Goal: Find specific page/section: Find specific page/section

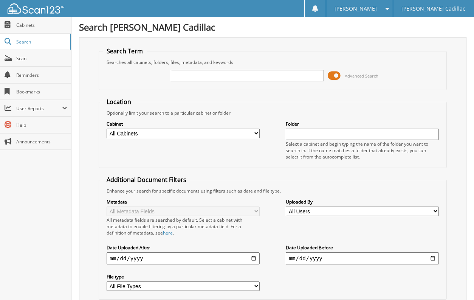
click at [235, 75] on input "text" at bounding box center [247, 75] width 153 height 11
type input "Allstate"
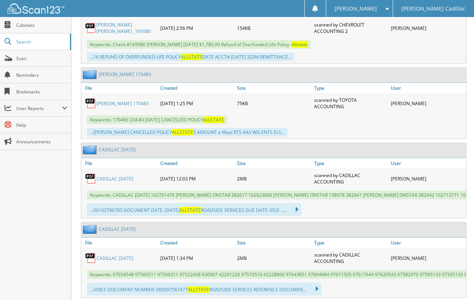
scroll to position [4836, 0]
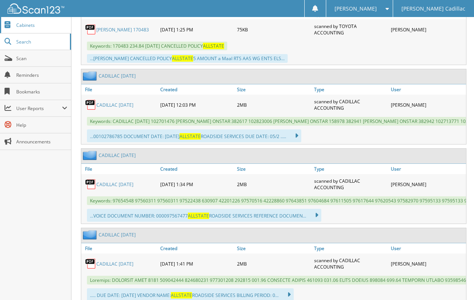
click at [29, 25] on span "Cabinets" at bounding box center [41, 25] width 51 height 6
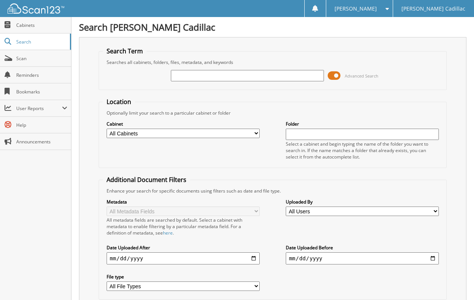
click at [187, 73] on input "text" at bounding box center [247, 75] width 153 height 11
type input "Allstate Insurance"
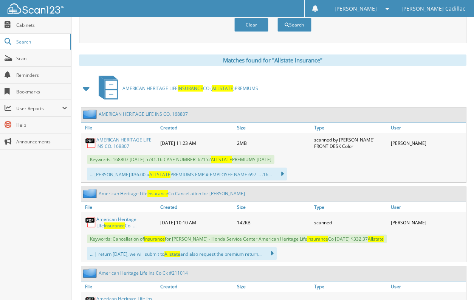
scroll to position [302, 0]
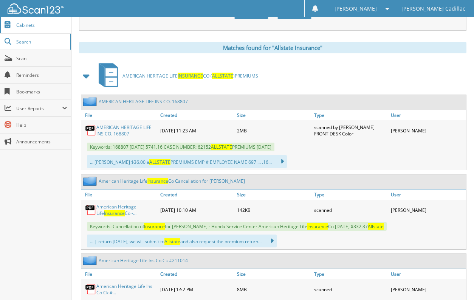
click at [39, 26] on span "Cabinets" at bounding box center [41, 25] width 51 height 6
